Goal: Browse casually: Explore the website without a specific task or goal

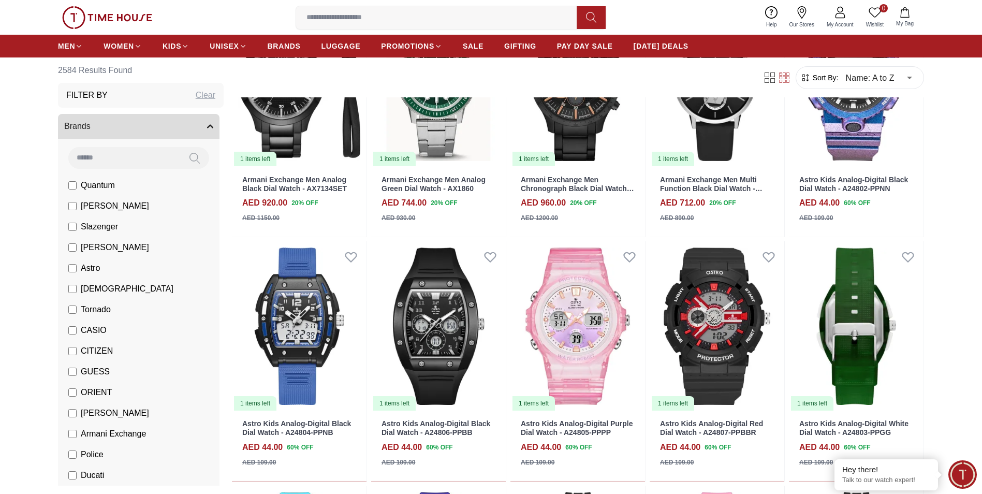
scroll to position [466, 0]
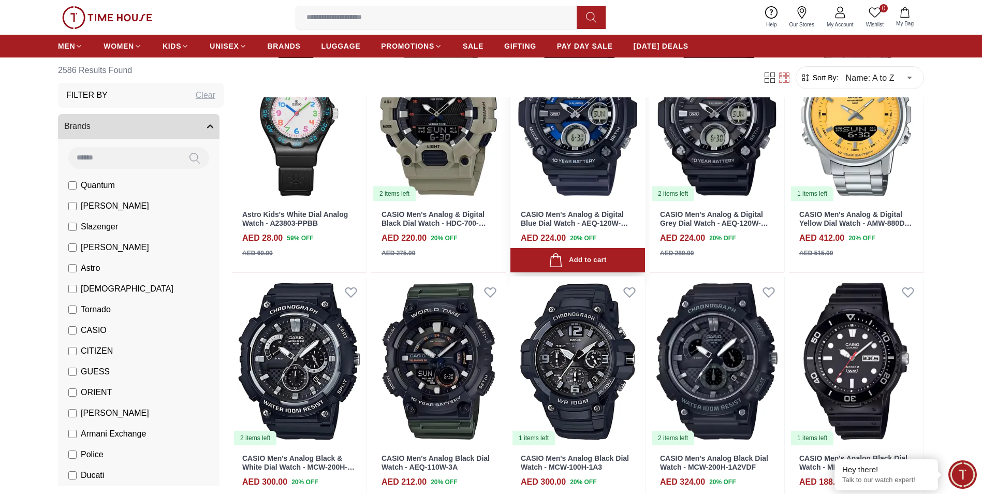
scroll to position [1651, 0]
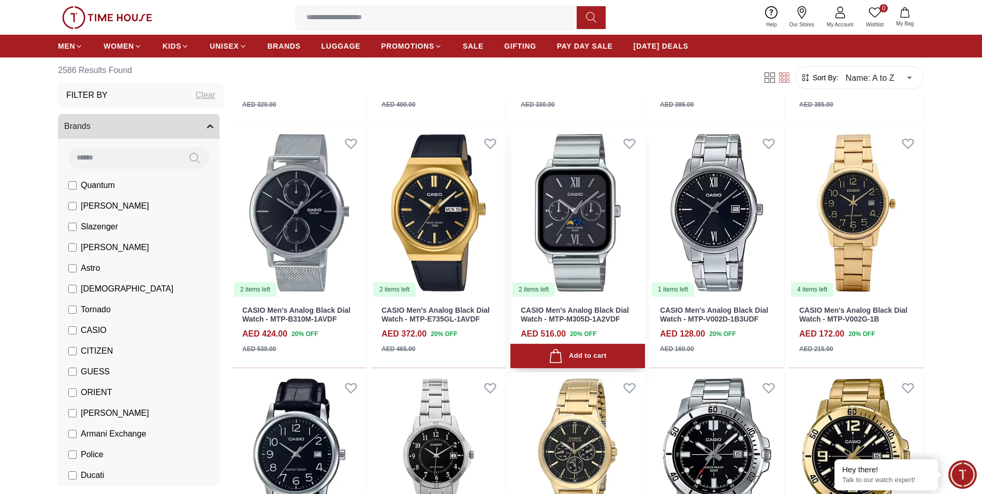
scroll to position [2894, 0]
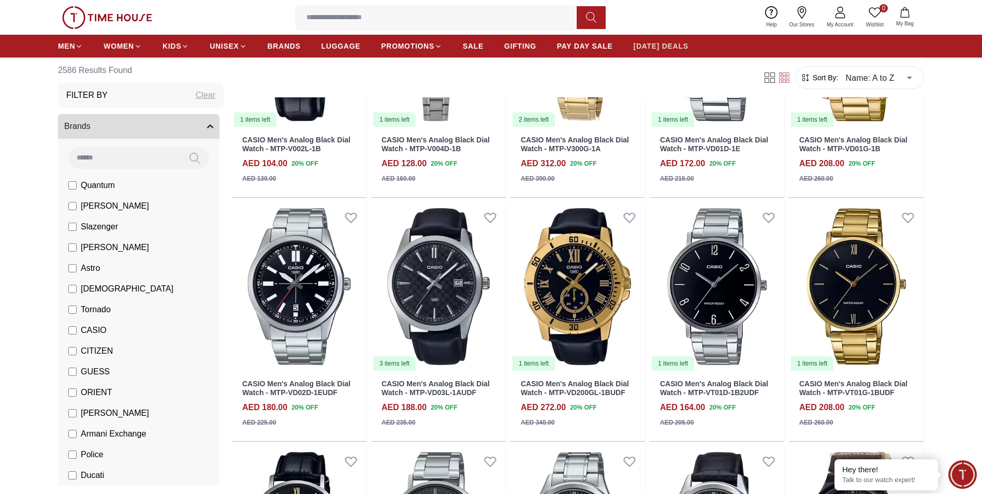
click at [670, 47] on span "[DATE] DEALS" at bounding box center [661, 46] width 55 height 10
type input "******"
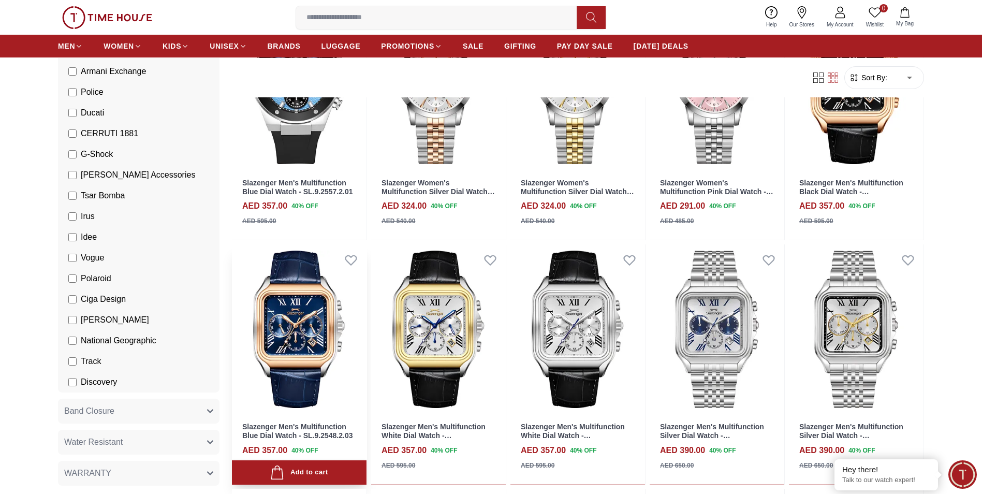
scroll to position [777, 0]
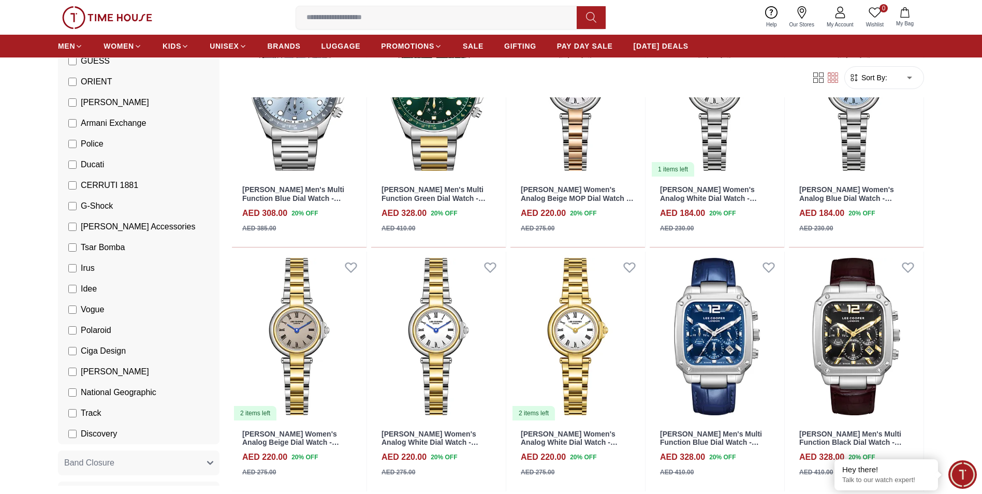
scroll to position [518, 0]
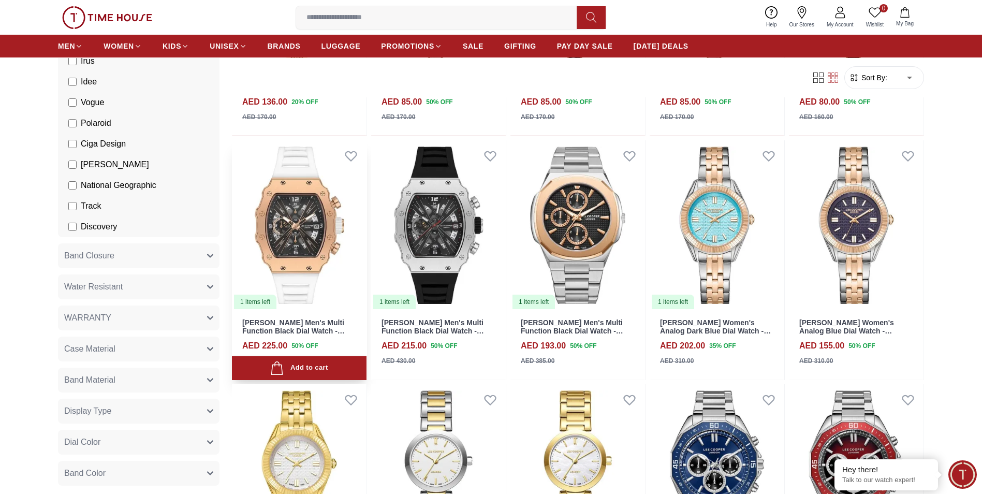
scroll to position [2900, 0]
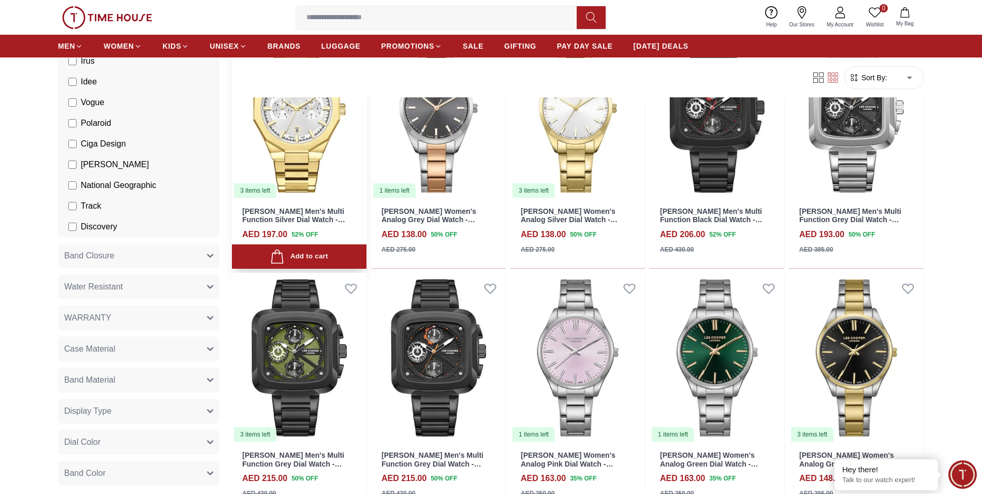
scroll to position [3677, 0]
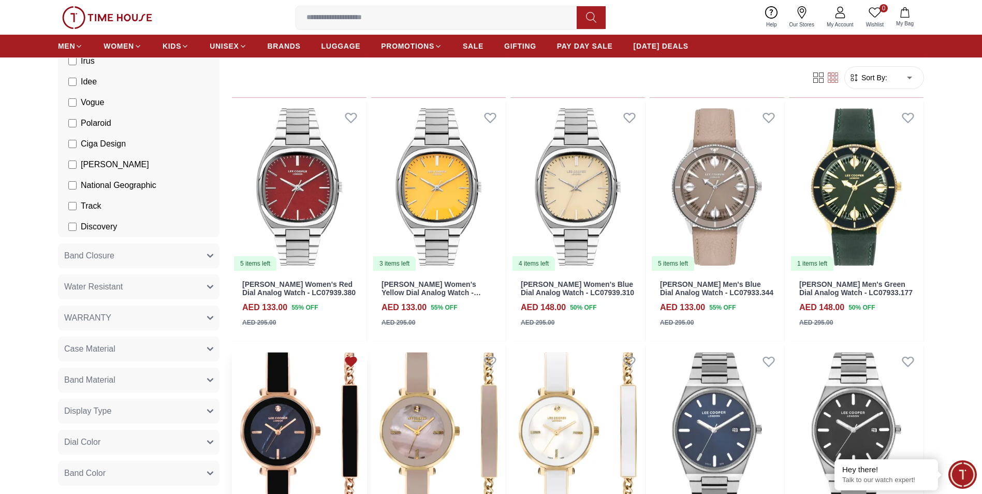
scroll to position [5800, 0]
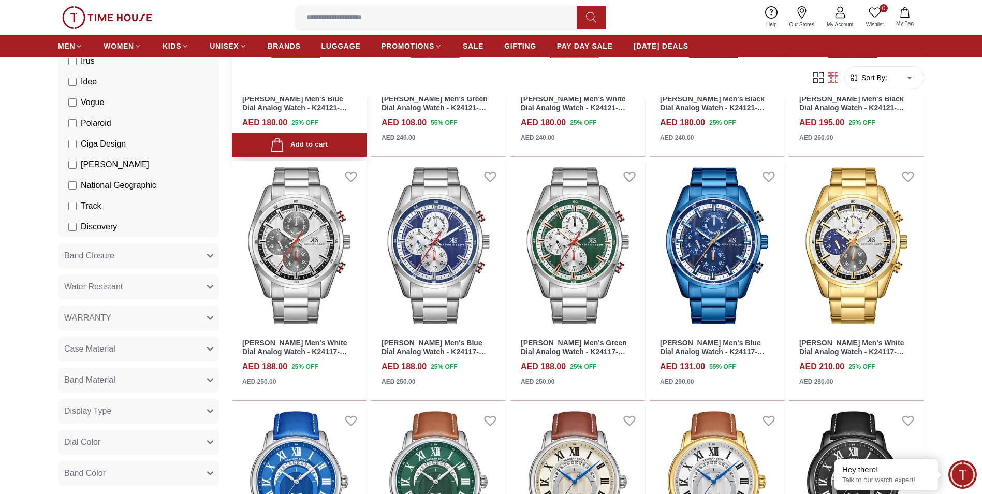
scroll to position [6525, 0]
